Goal: Navigation & Orientation: Find specific page/section

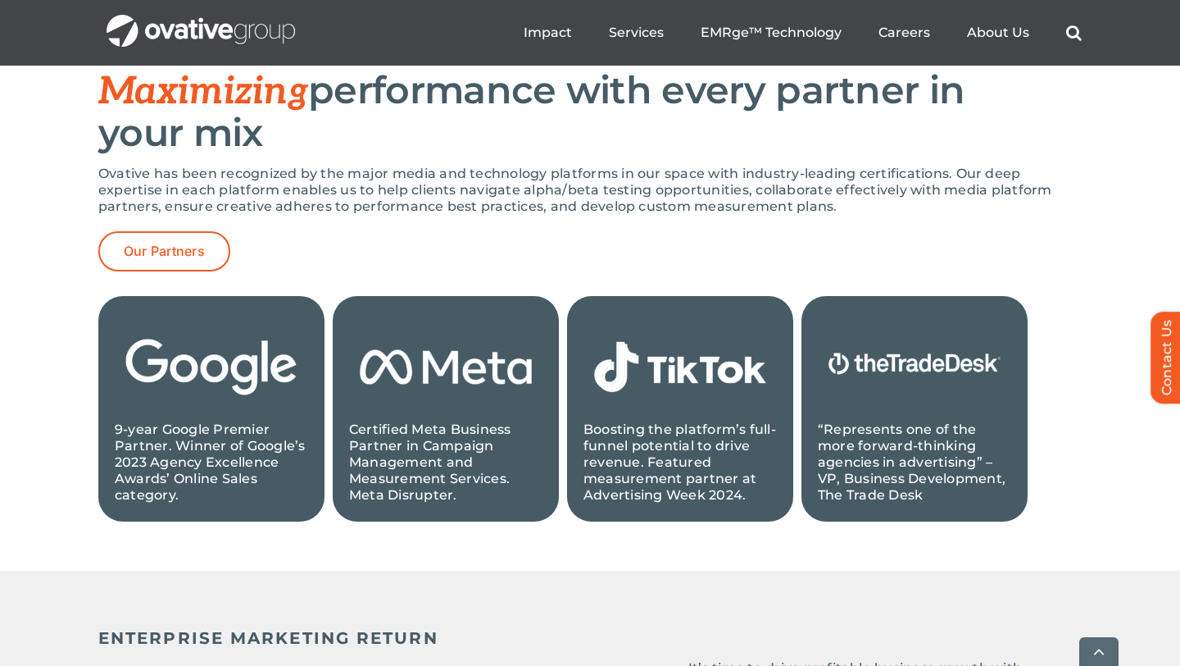
scroll to position [1658, 0]
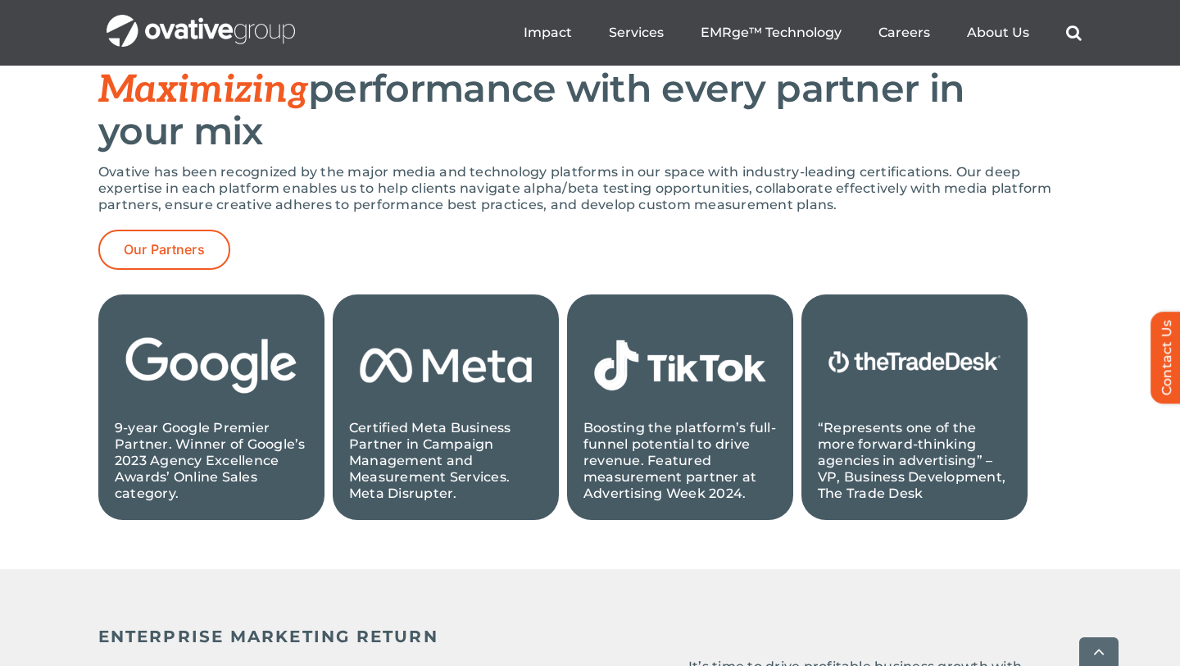
click at [351, 262] on div "Our Partners" at bounding box center [590, 250] width 984 height 40
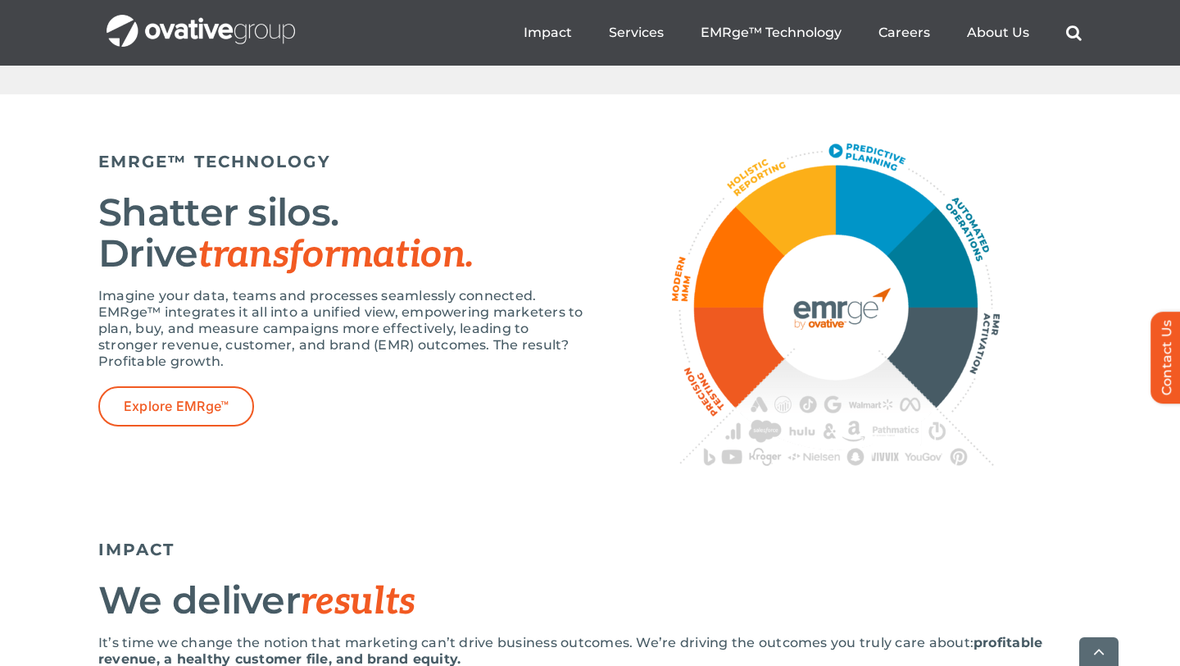
scroll to position [2944, 0]
